Goal: Use online tool/utility: Utilize a website feature to perform a specific function

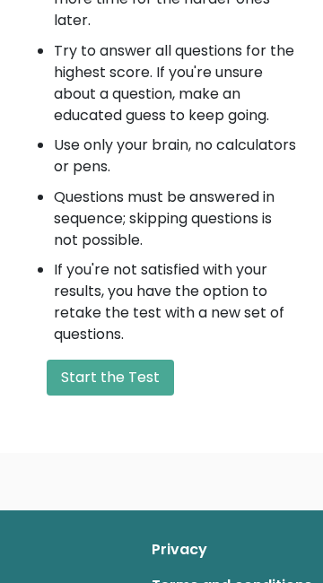
scroll to position [1087, 0]
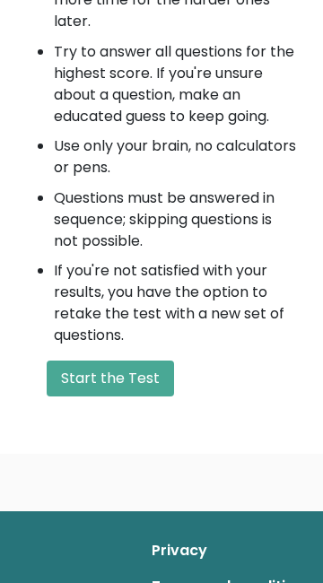
click at [137, 386] on button "Start the Test" at bounding box center [110, 378] width 127 height 36
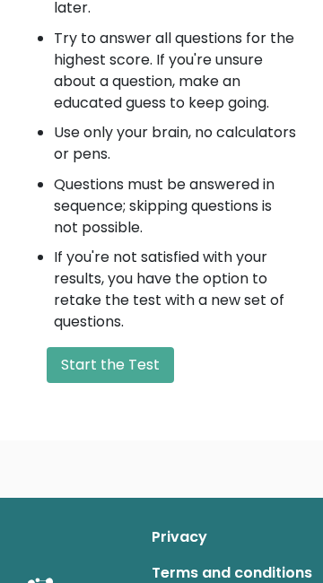
scroll to position [1099, 0]
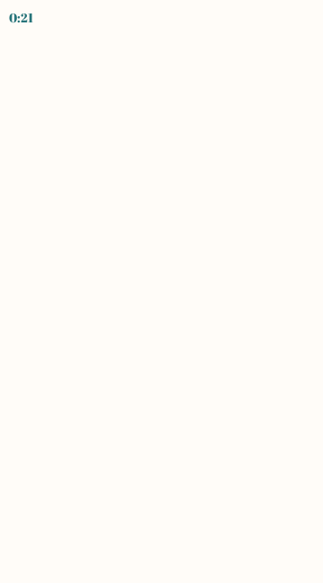
click at [215, 386] on body "0:21" at bounding box center [161, 291] width 323 height 583
click at [57, 61] on body "0:18" at bounding box center [161, 291] width 323 height 583
click at [177, 449] on body "0:15" at bounding box center [161, 291] width 323 height 583
click at [18, 12] on div "0:13" at bounding box center [21, 17] width 24 height 19
